Goal: Download file/media

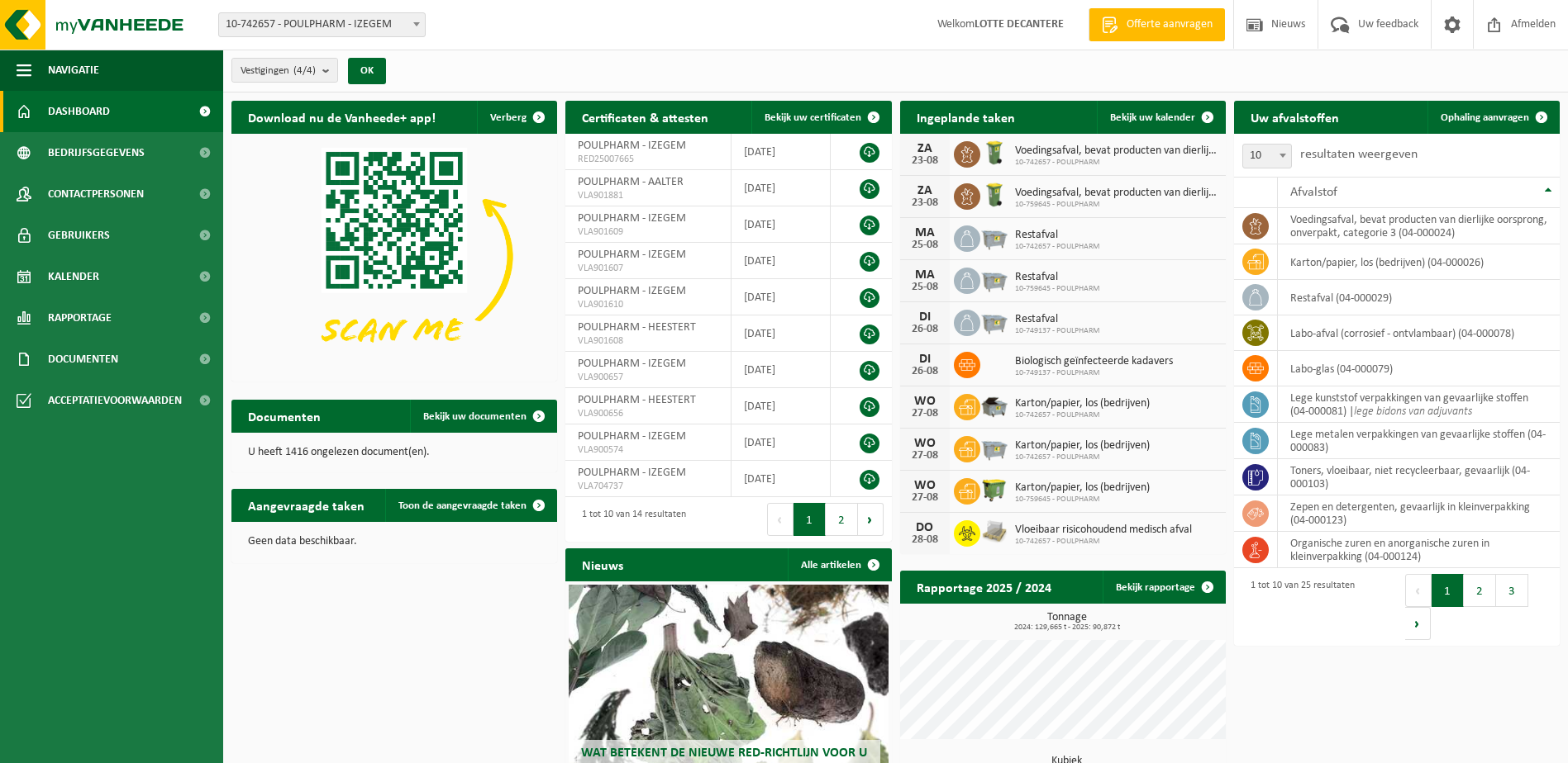
click at [407, 27] on span "10-742657 - POULPHARM - IZEGEM" at bounding box center [321, 25] width 206 height 23
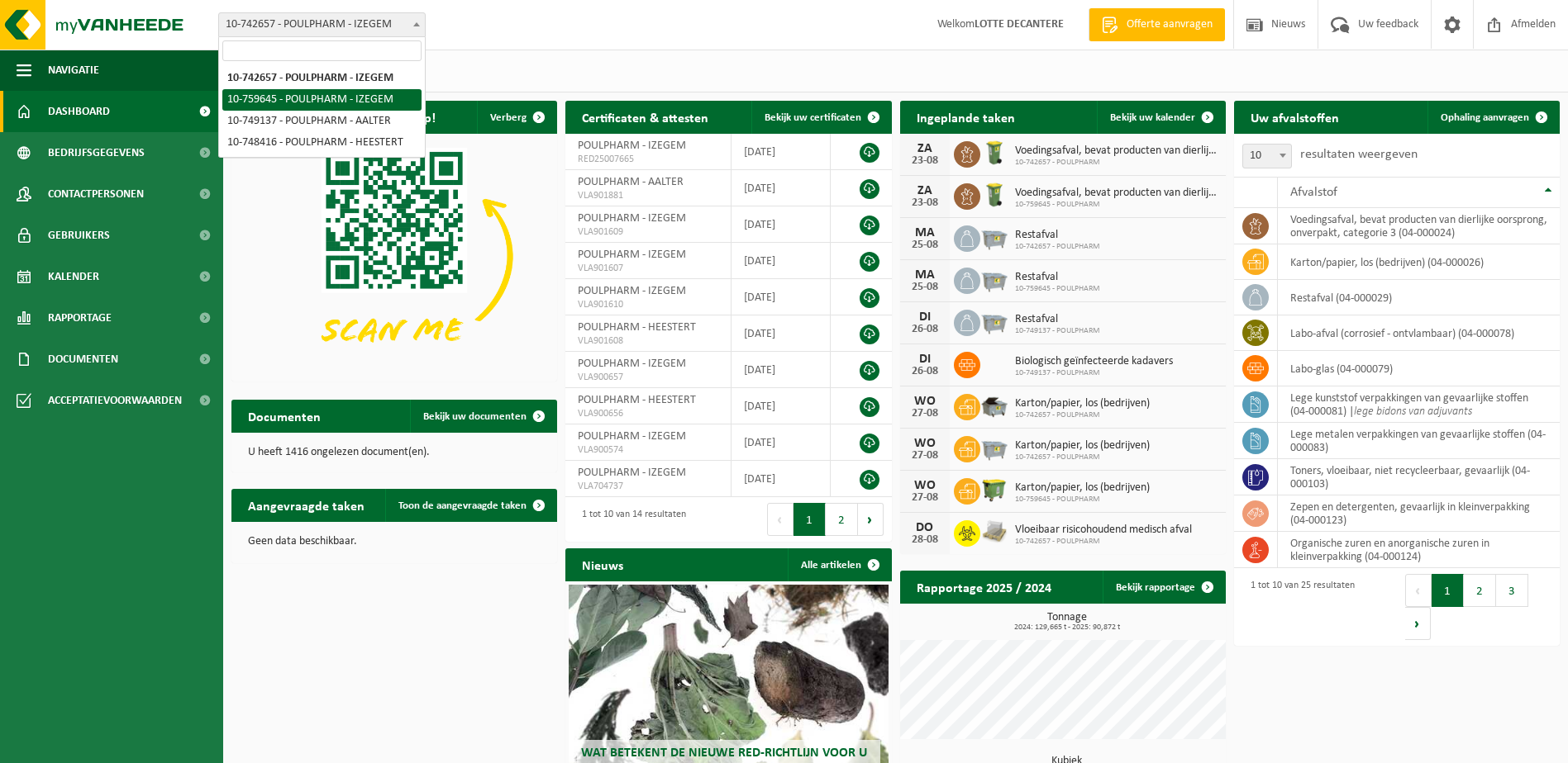
select select "9913"
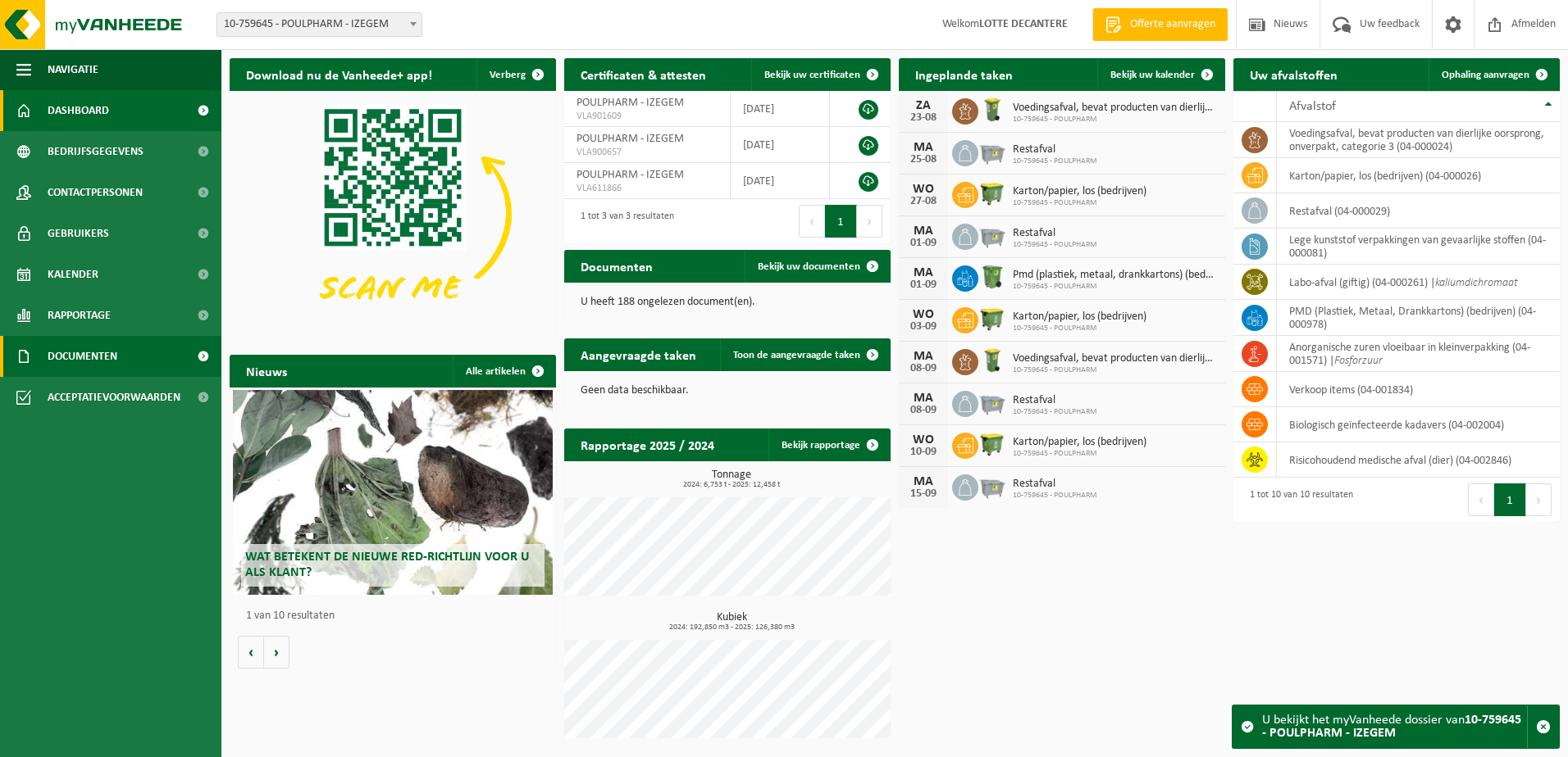
click at [98, 351] on span "Documenten" at bounding box center [82, 356] width 69 height 41
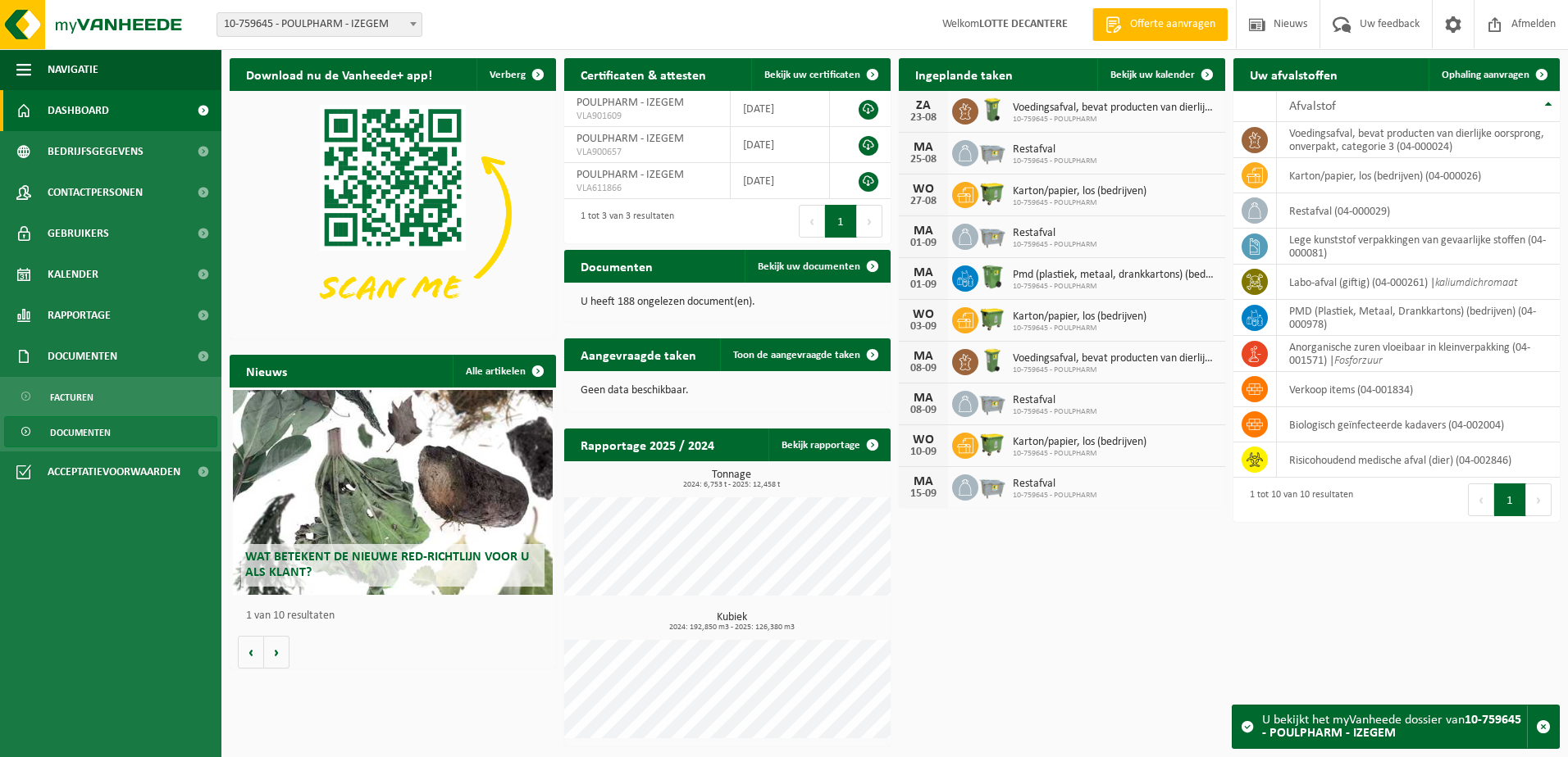
click at [56, 438] on span "Documenten" at bounding box center [81, 433] width 61 height 31
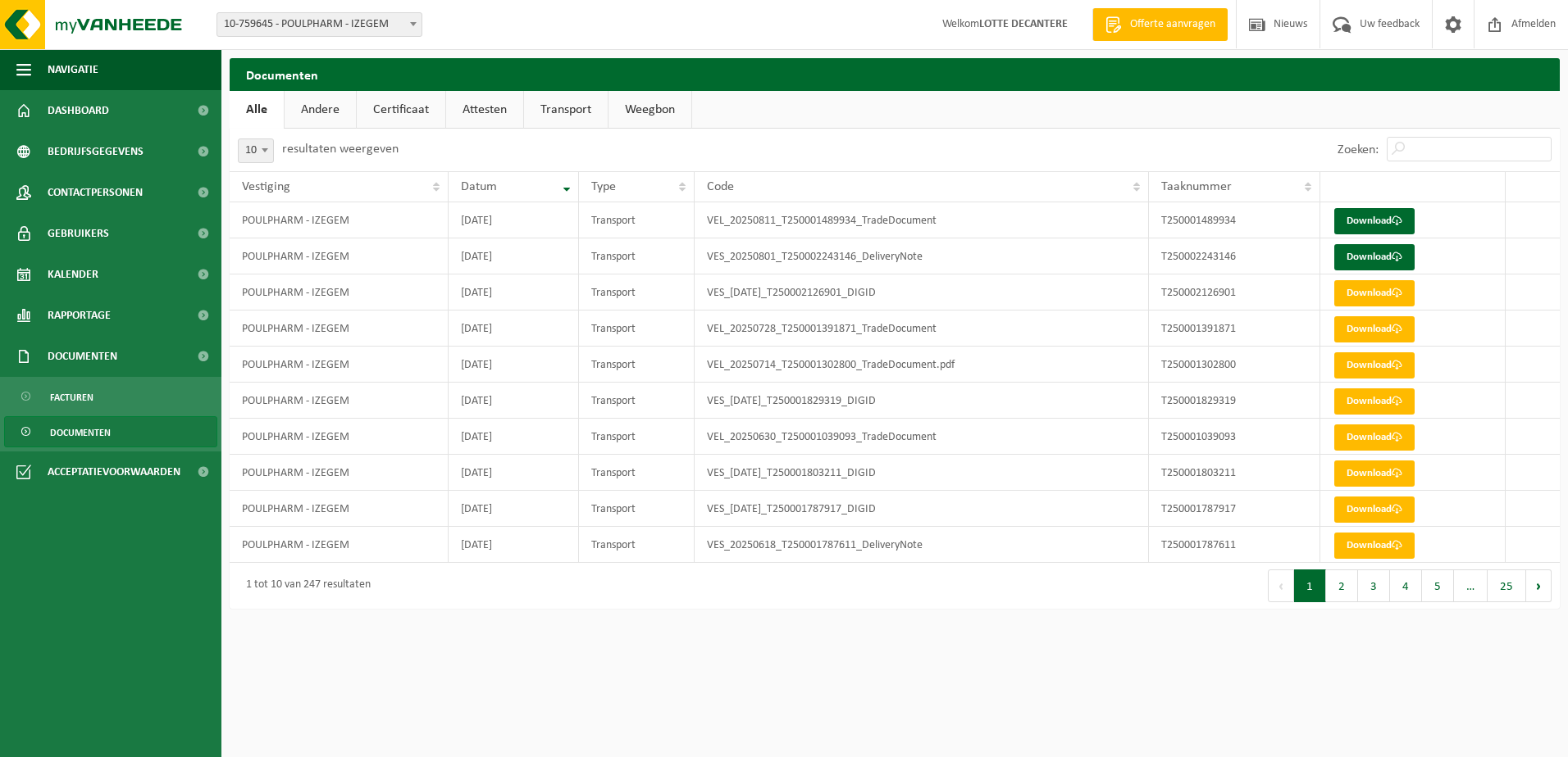
click at [1344, 581] on button "2" at bounding box center [1343, 586] width 32 height 32
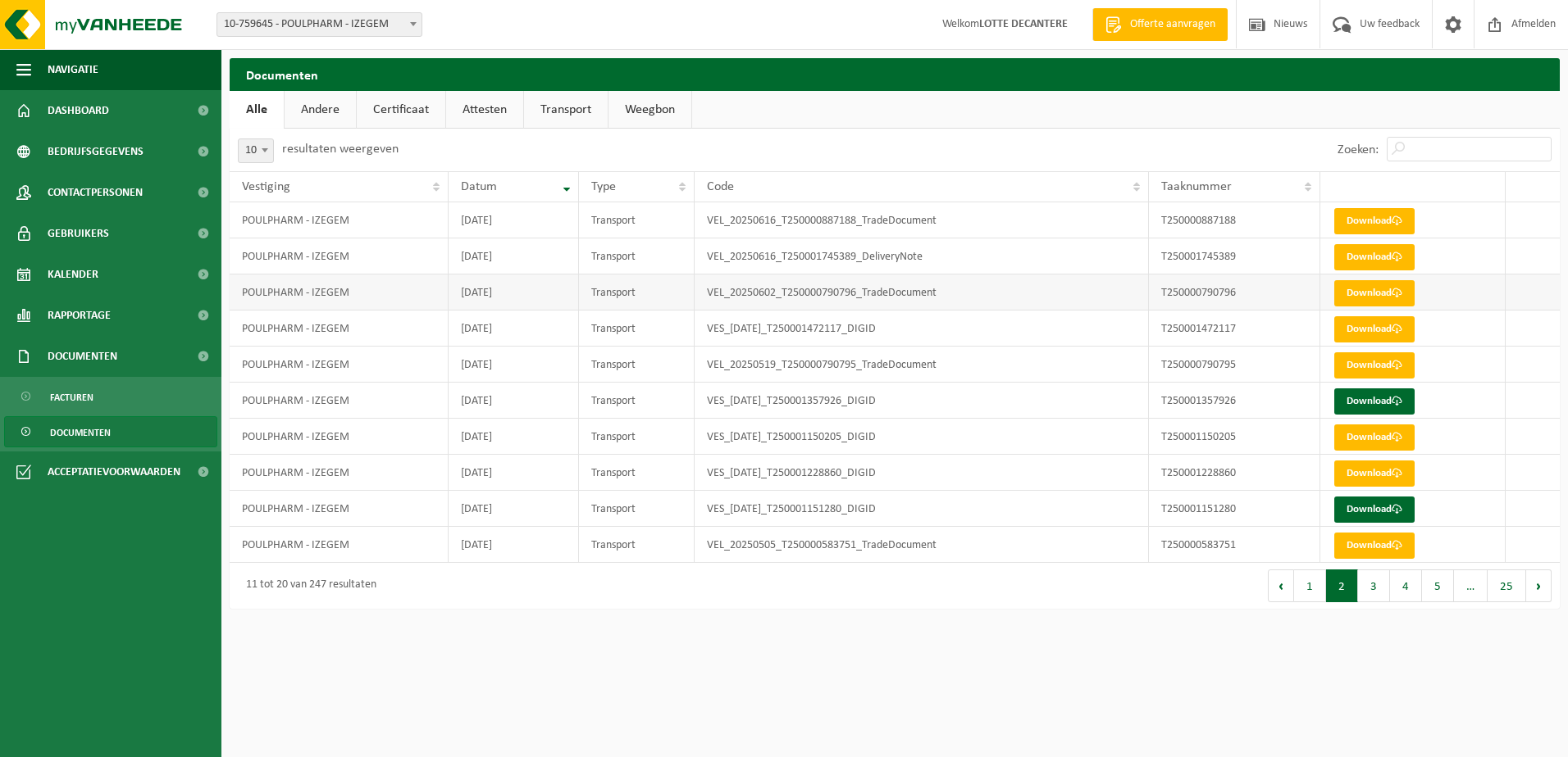
click at [1368, 280] on td "Download" at bounding box center [1413, 293] width 186 height 36
click at [1368, 292] on link "Download" at bounding box center [1374, 294] width 80 height 27
click at [1312, 589] on button "1" at bounding box center [1310, 586] width 32 height 32
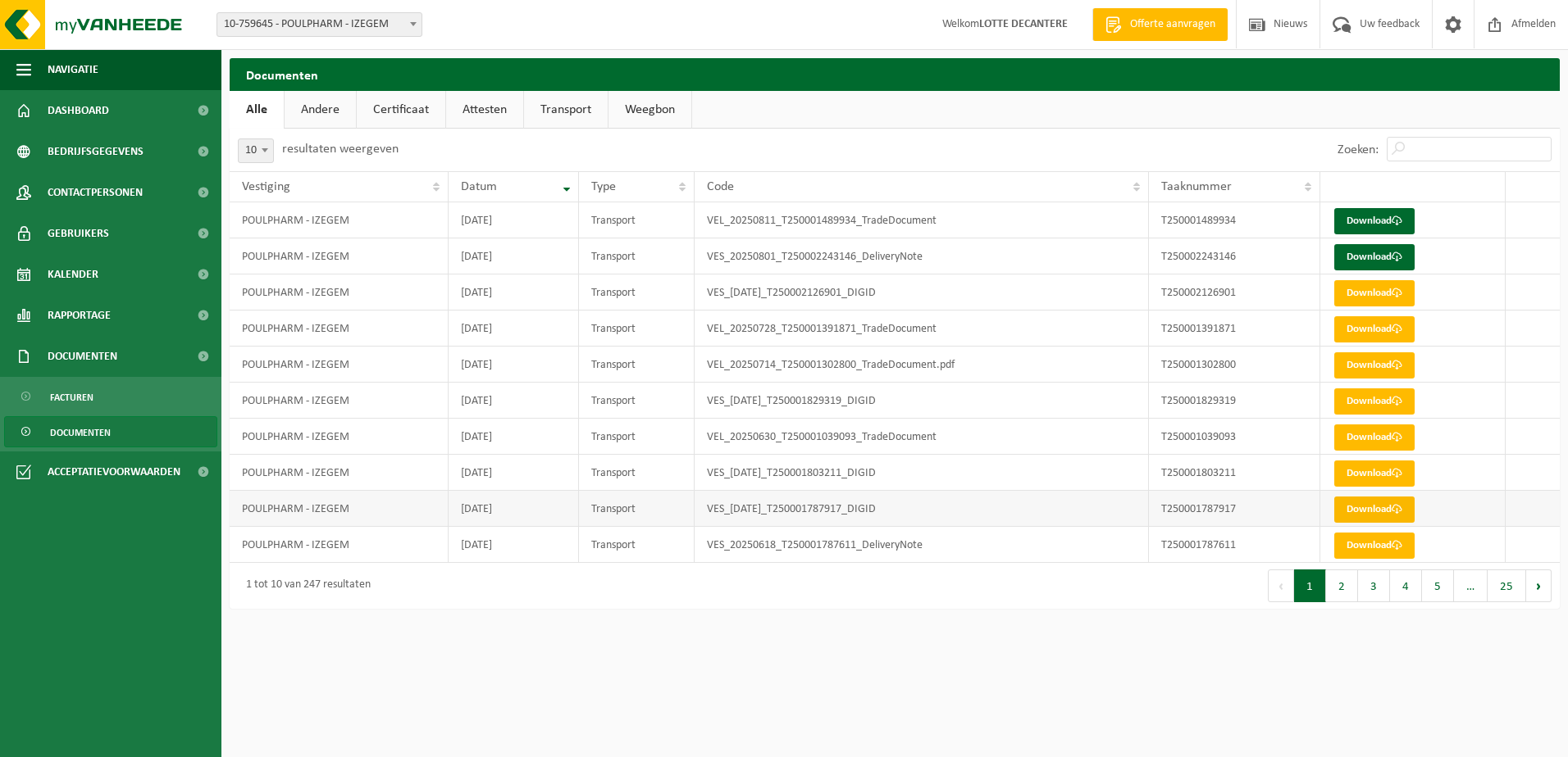
click at [1396, 508] on span at bounding box center [1397, 509] width 10 height 10
click at [1342, 592] on button "2" at bounding box center [1343, 586] width 32 height 32
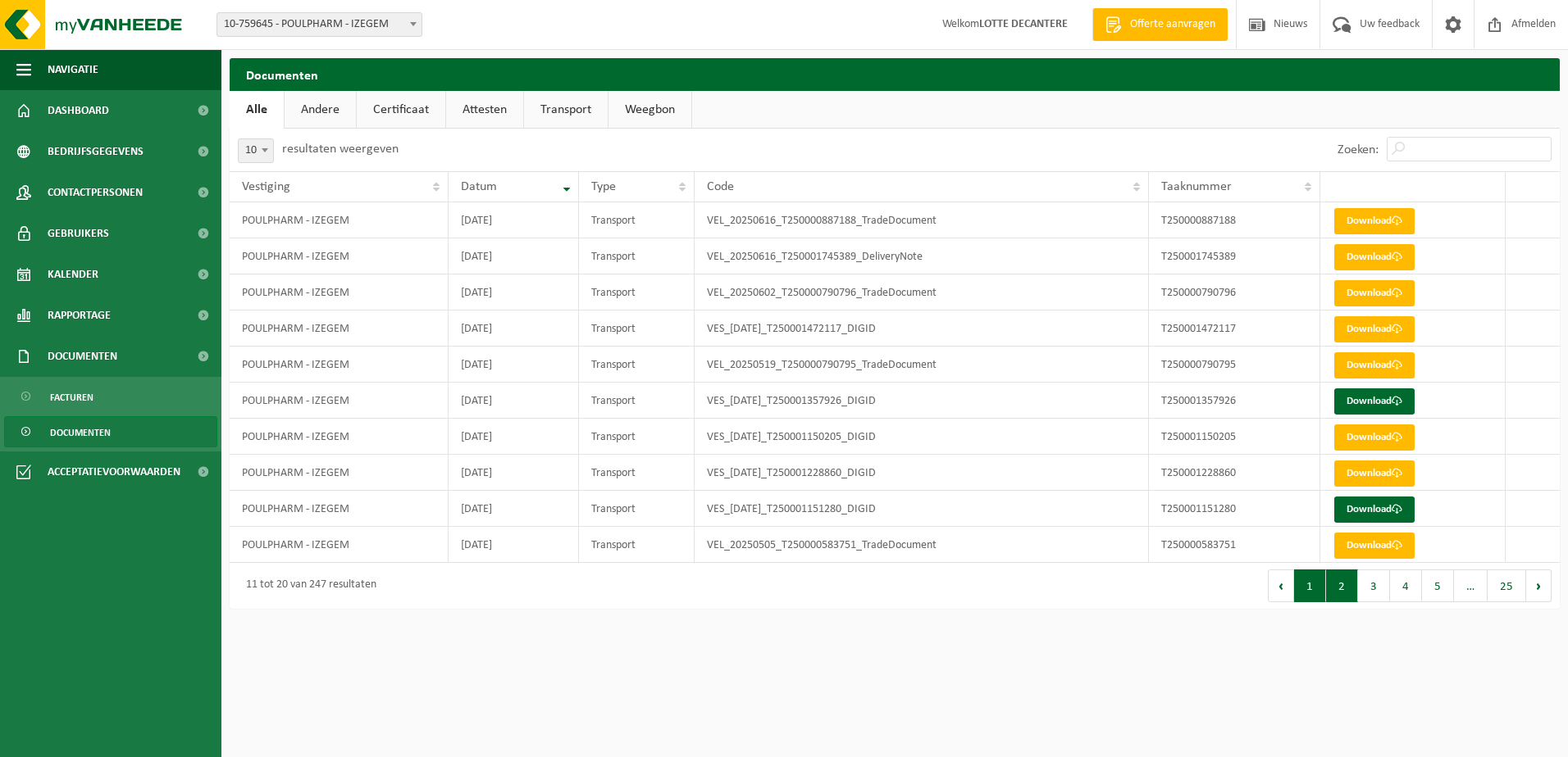
click at [1309, 586] on button "1" at bounding box center [1310, 586] width 32 height 32
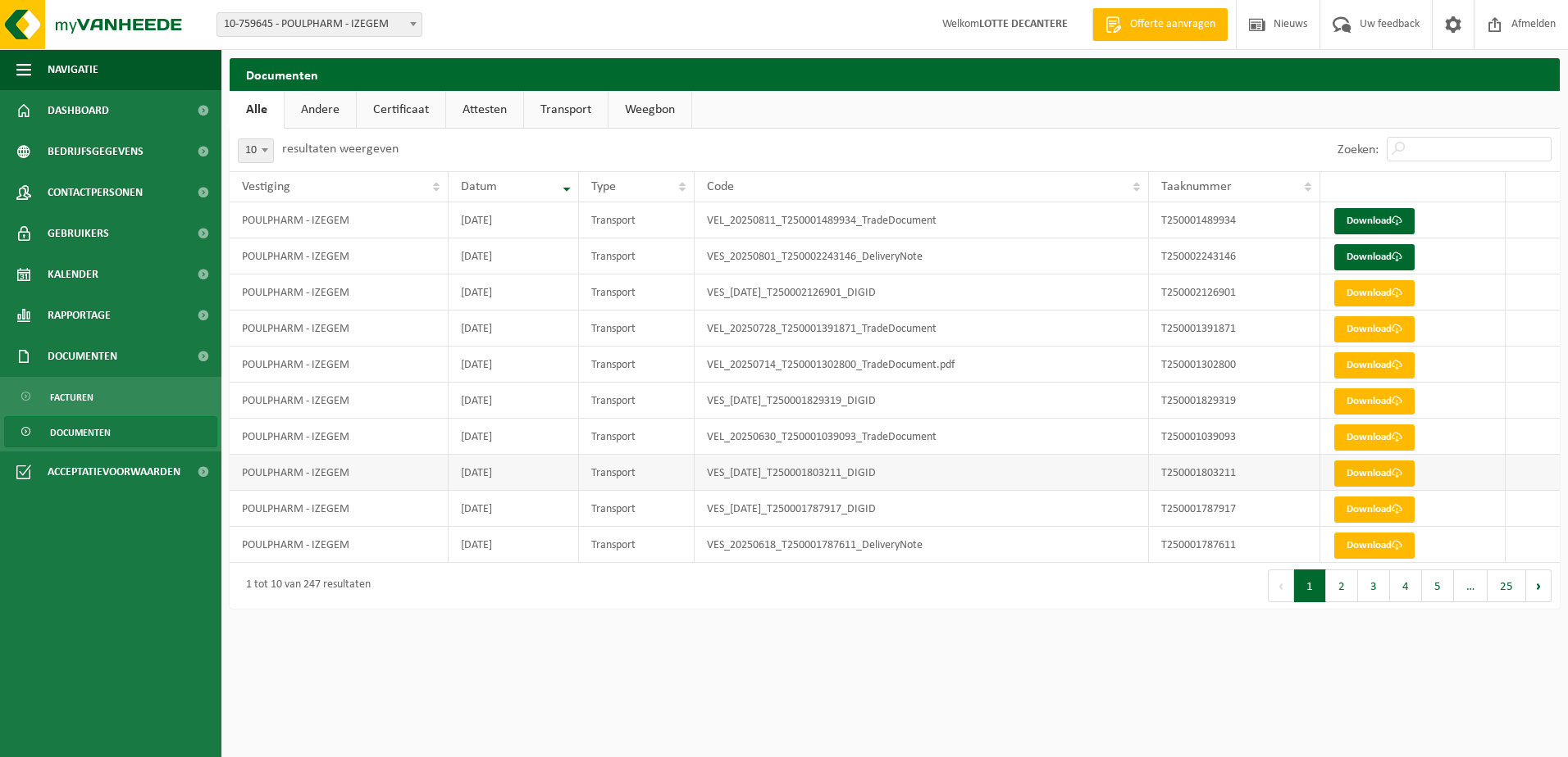
click at [1381, 481] on link "Download" at bounding box center [1374, 474] width 80 height 27
click at [1363, 584] on button "3" at bounding box center [1374, 586] width 32 height 32
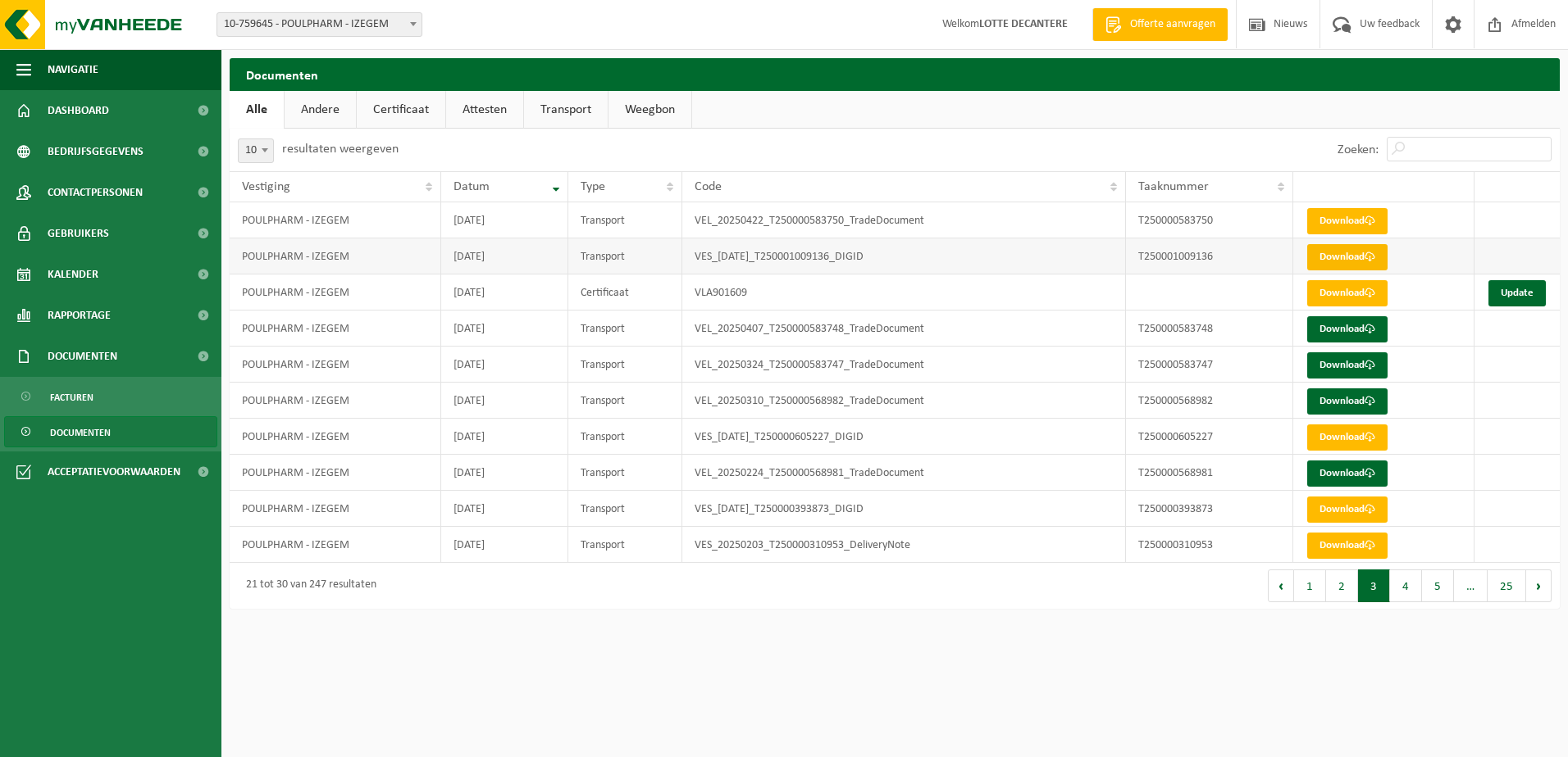
click at [1352, 252] on link "Download" at bounding box center [1347, 258] width 80 height 27
click at [1334, 586] on button "2" at bounding box center [1343, 586] width 32 height 32
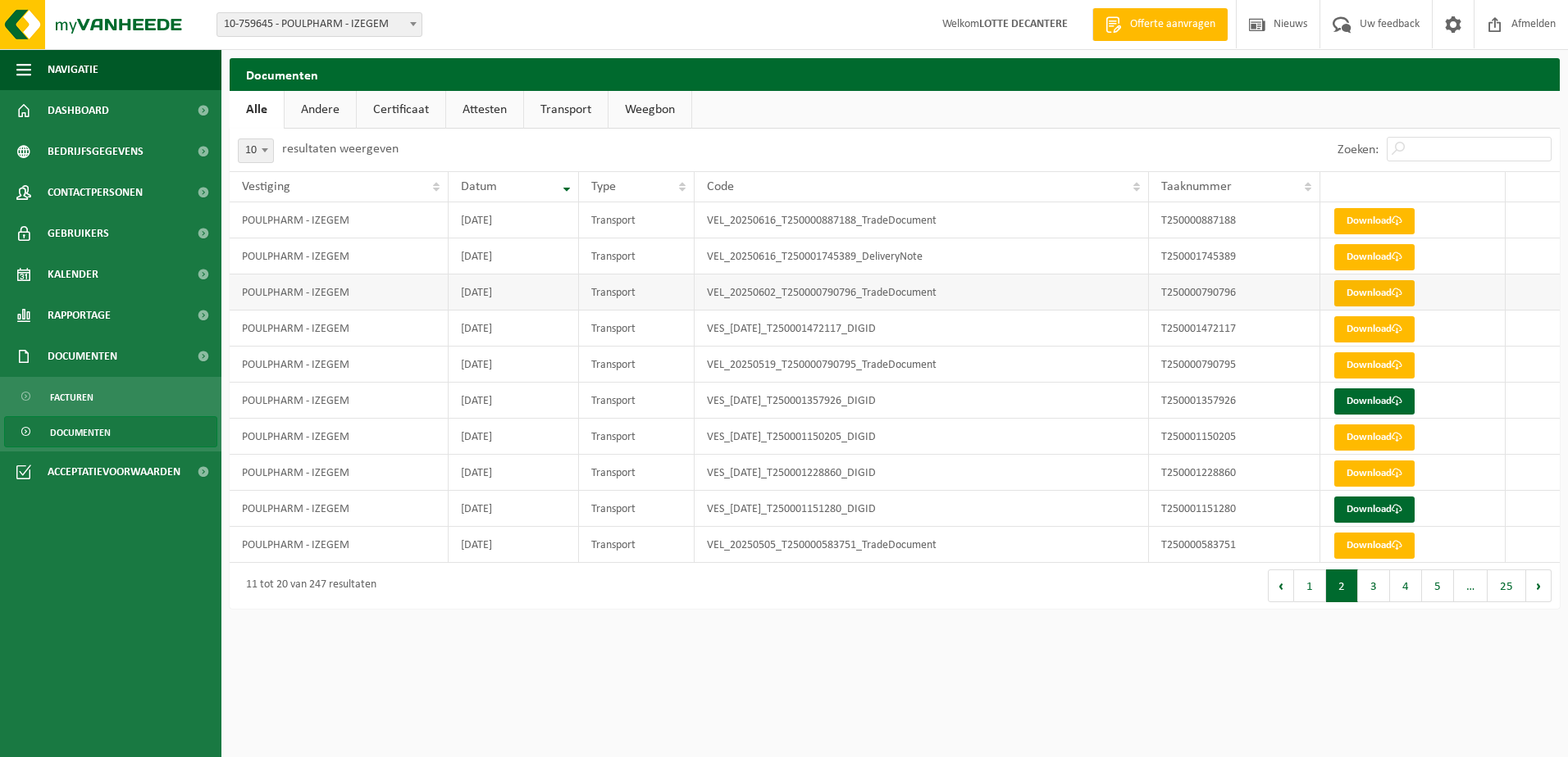
click at [1392, 292] on link "Download" at bounding box center [1374, 294] width 80 height 27
click at [1390, 248] on link "Download" at bounding box center [1374, 258] width 80 height 27
click at [80, 430] on span "Documenten" at bounding box center [81, 433] width 61 height 31
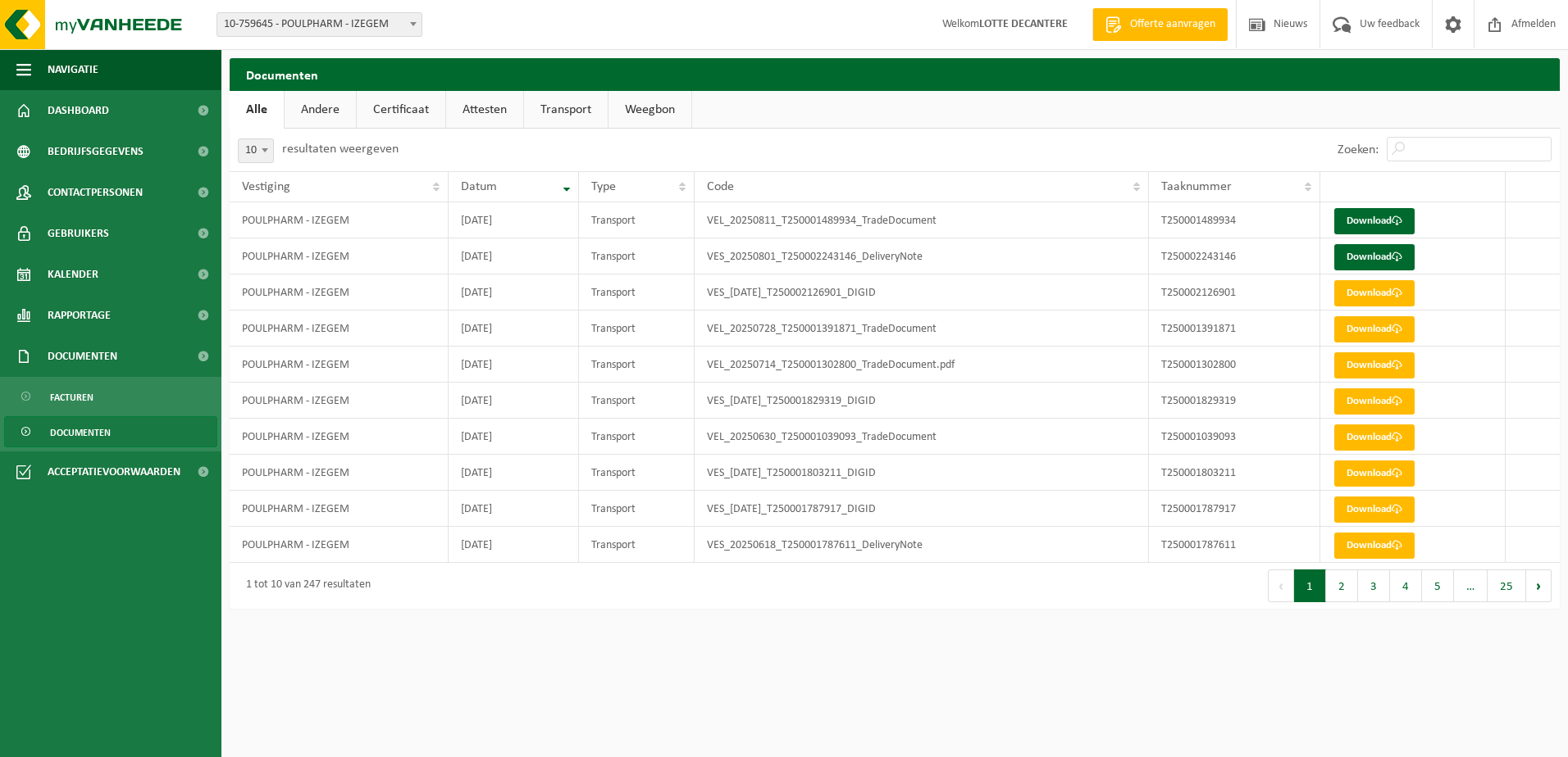
click at [80, 430] on span "Documenten" at bounding box center [81, 433] width 61 height 31
click at [392, 118] on link "Certificaat" at bounding box center [401, 110] width 88 height 38
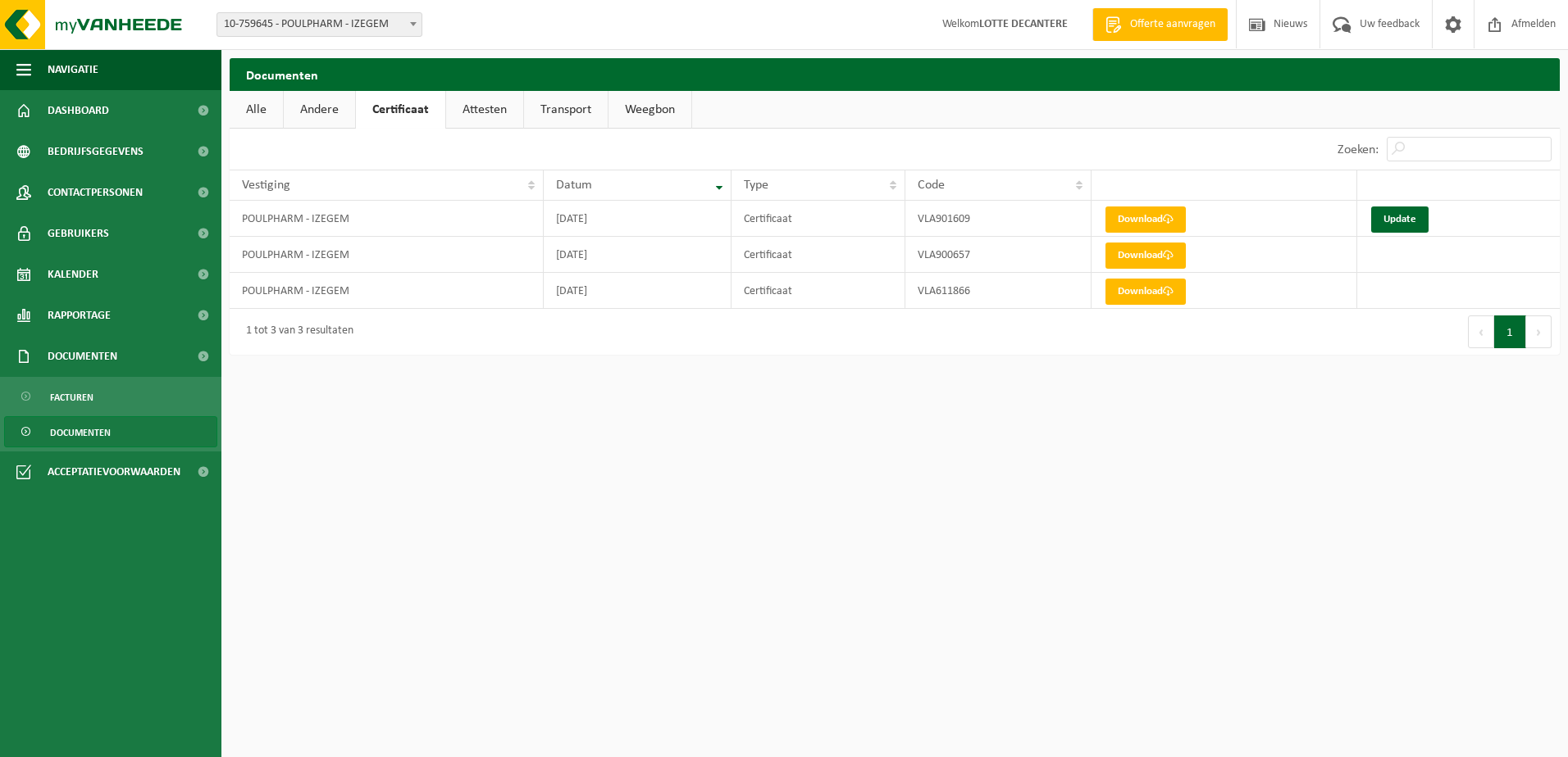
click at [460, 116] on link "Attesten" at bounding box center [484, 110] width 77 height 38
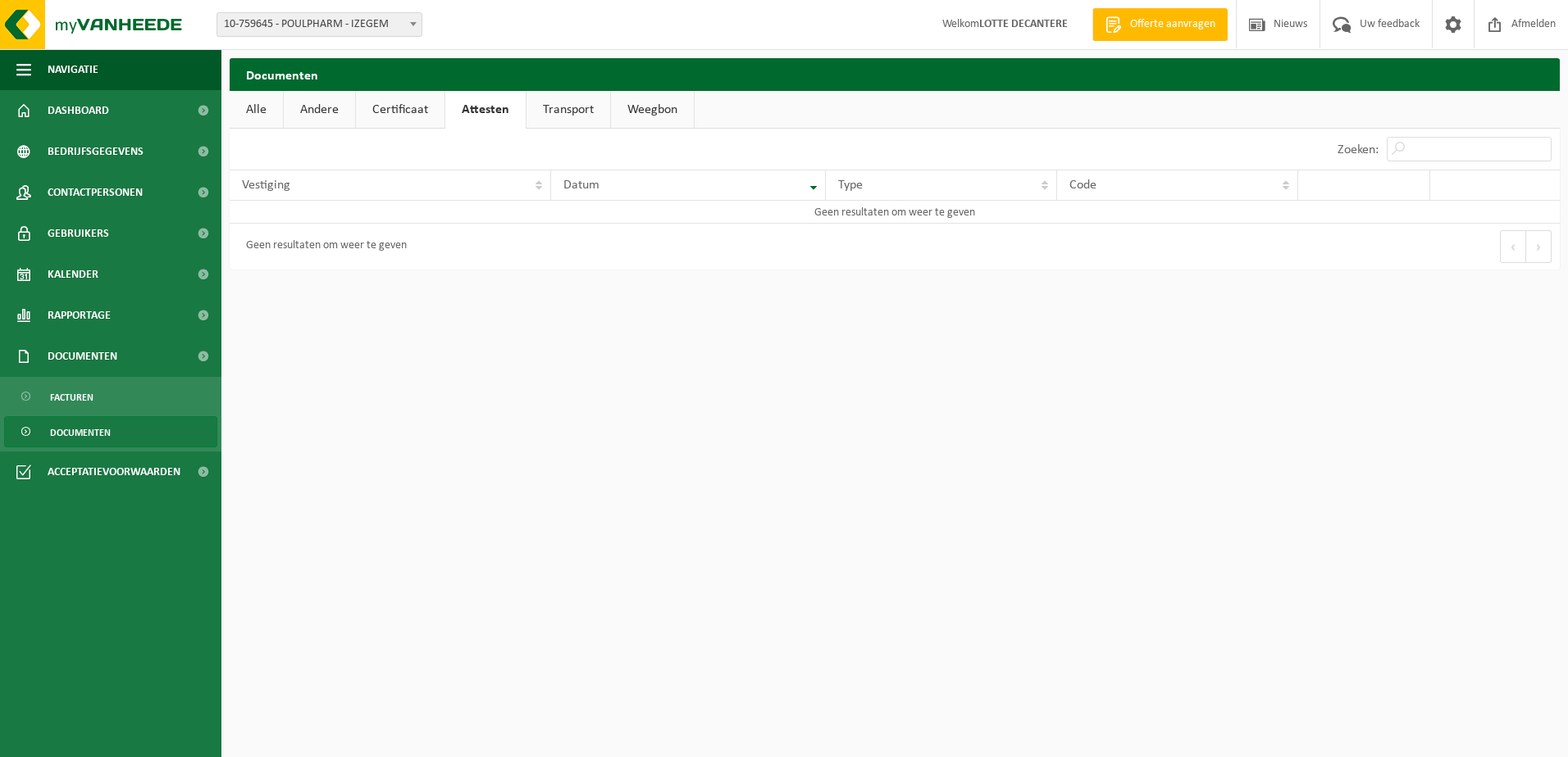
click at [392, 100] on link "Certificaat" at bounding box center [400, 110] width 88 height 38
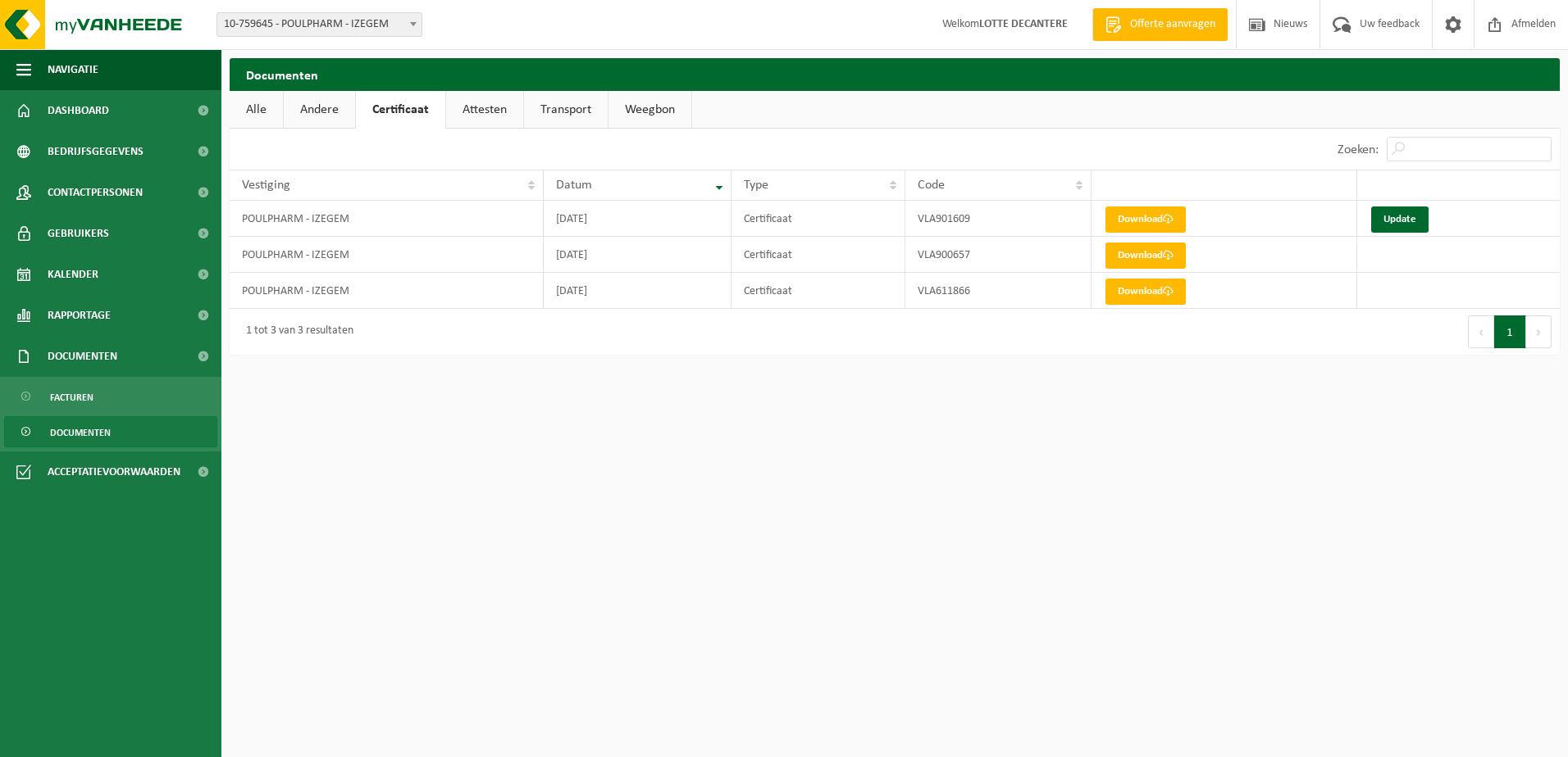
click at [587, 107] on link "Transport" at bounding box center [566, 110] width 84 height 38
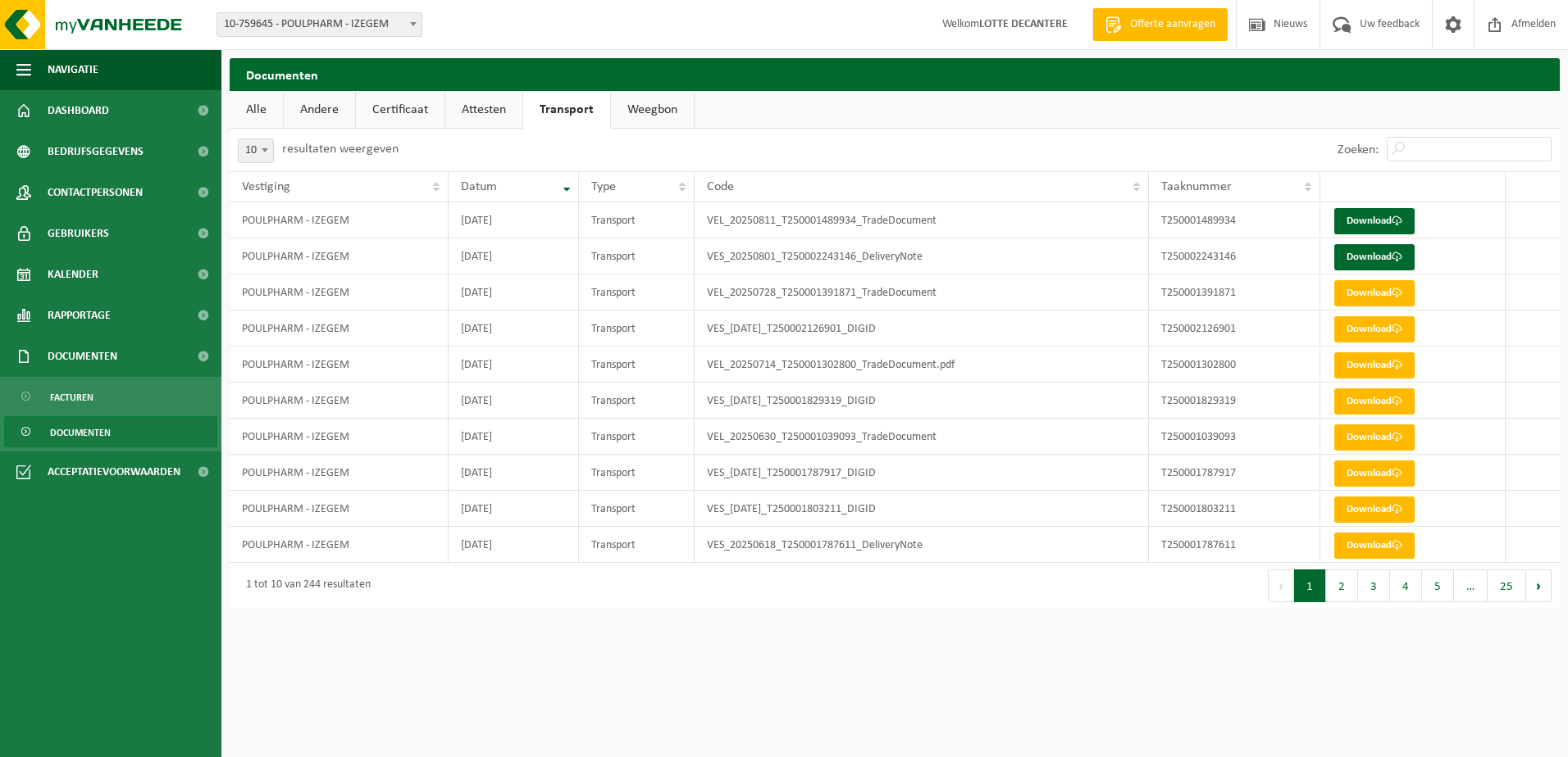
click at [479, 114] on link "Attesten" at bounding box center [483, 110] width 77 height 38
